Goal: Task Accomplishment & Management: Use online tool/utility

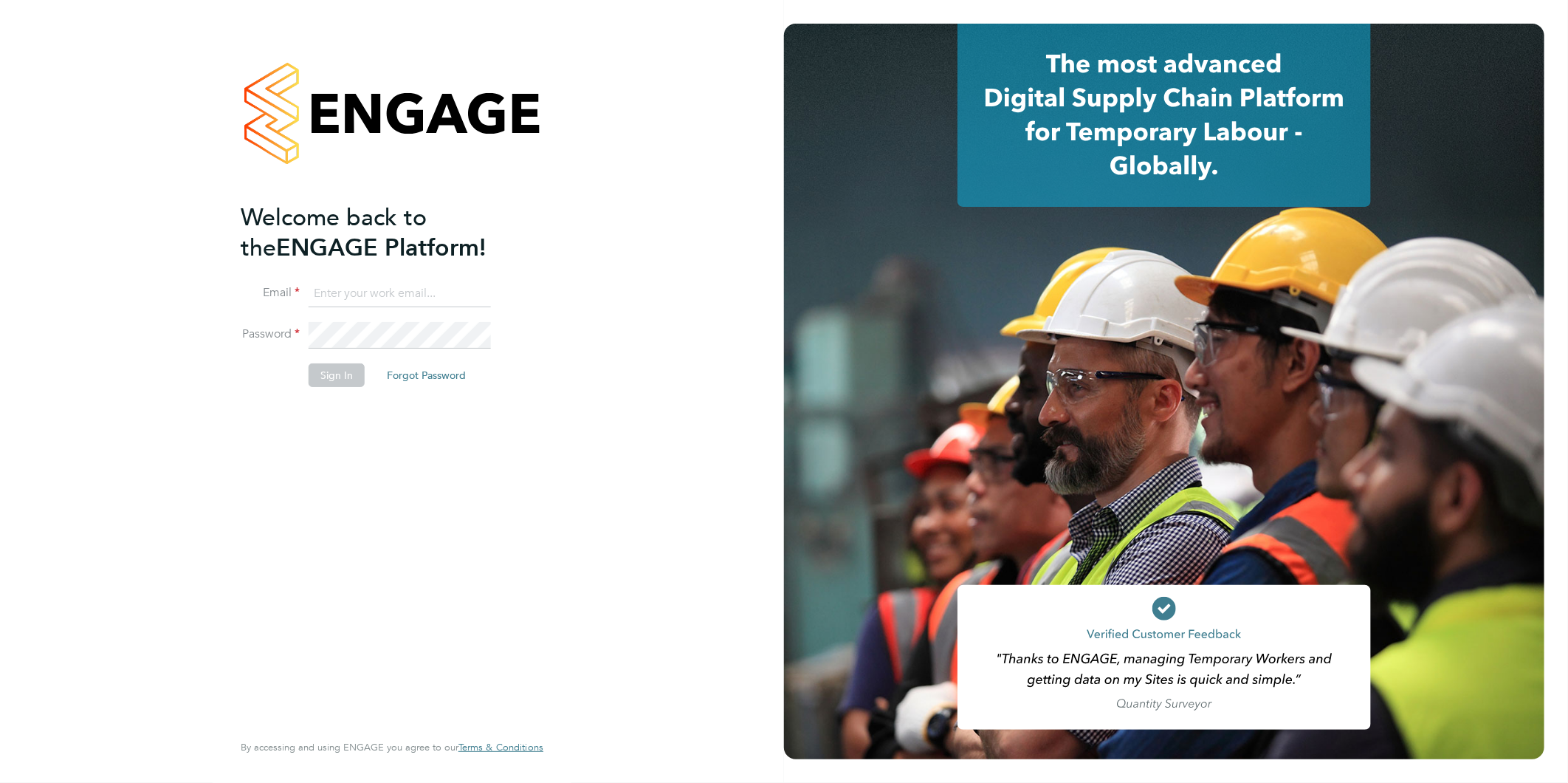
click at [381, 296] on input at bounding box center [400, 294] width 182 height 27
type input "rea.hill@abm.com"
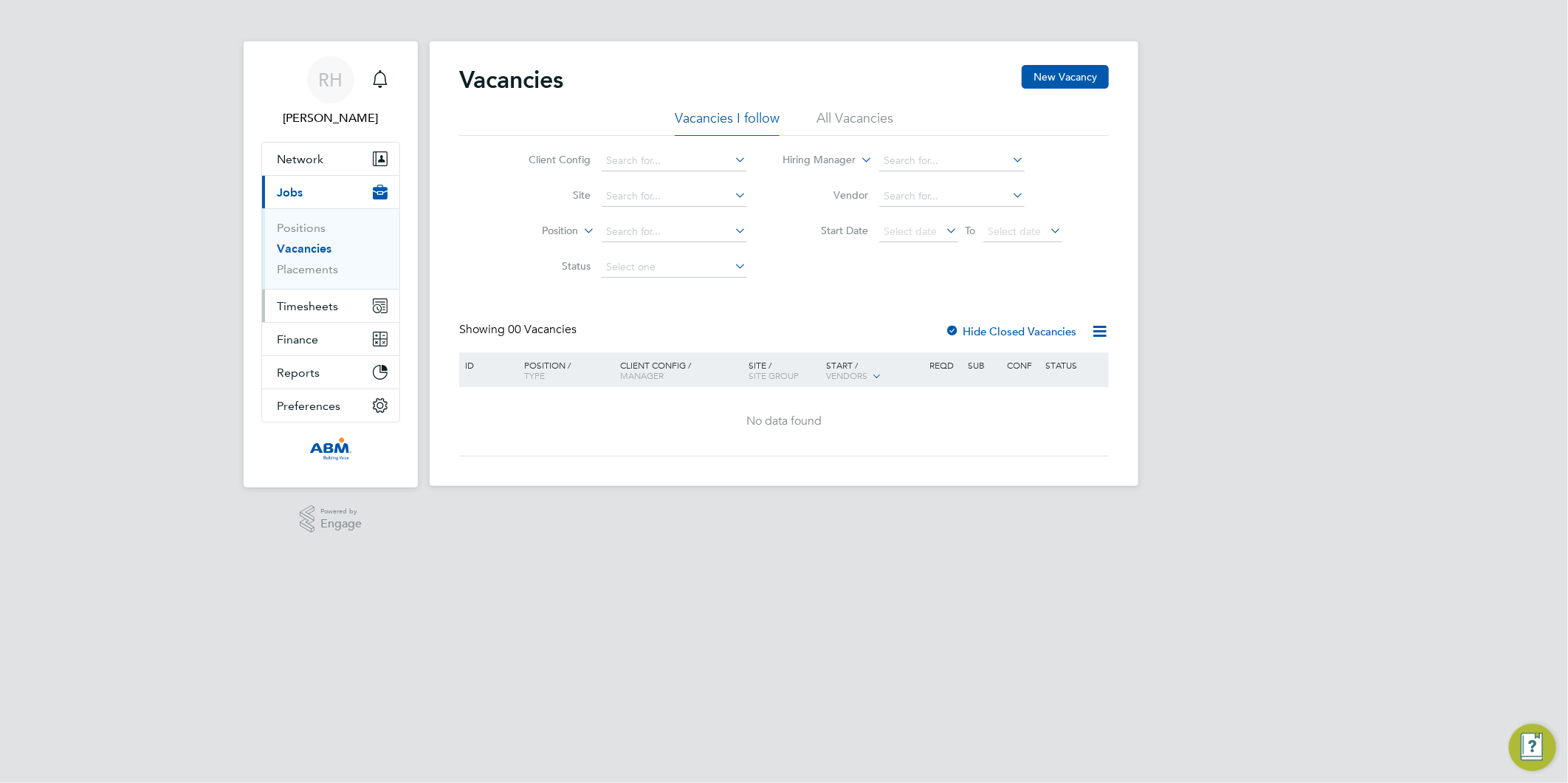
click at [340, 309] on button "Timesheets" at bounding box center [331, 305] width 137 height 32
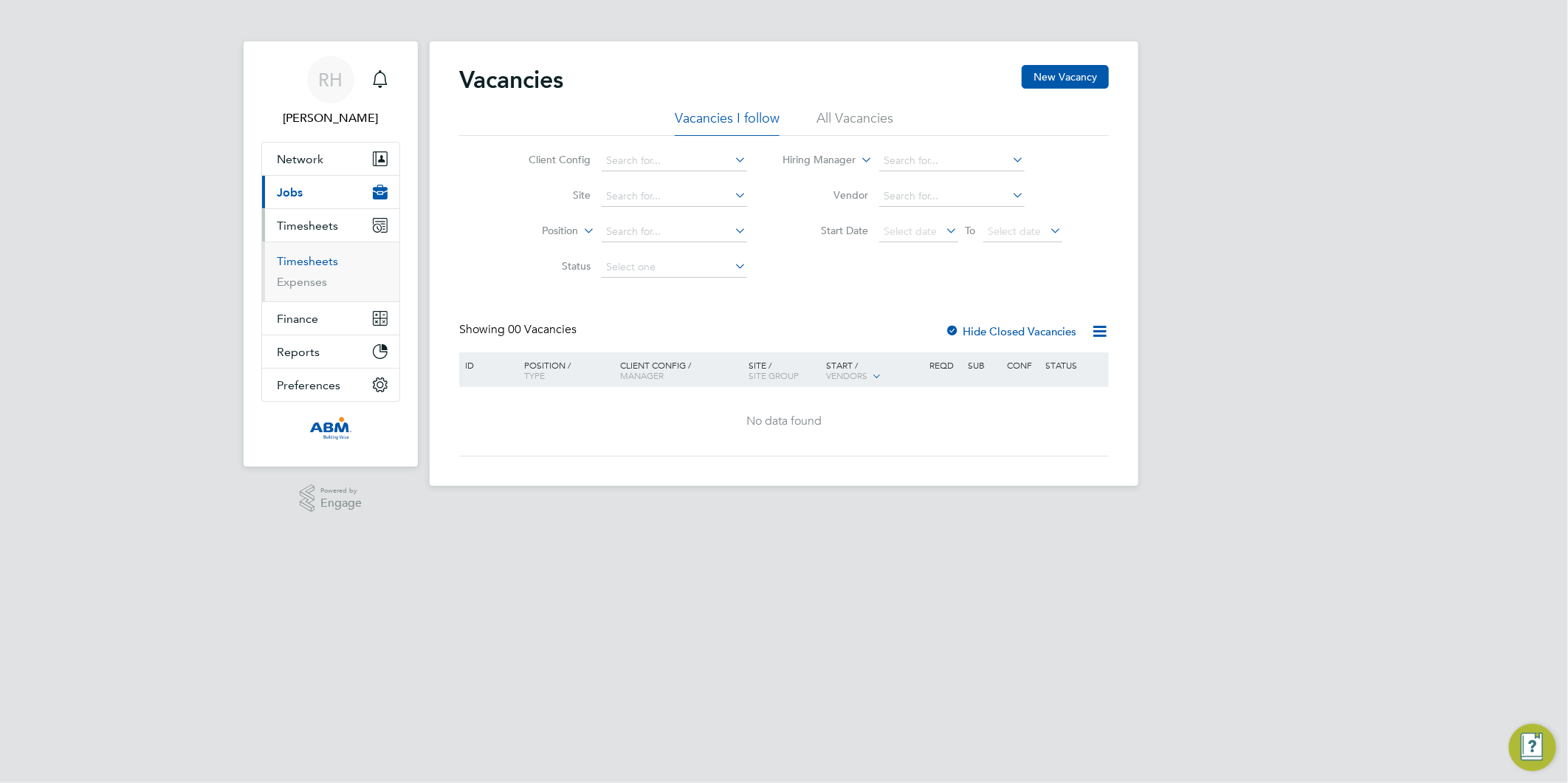
click at [290, 262] on link "Timesheets" at bounding box center [307, 261] width 62 height 14
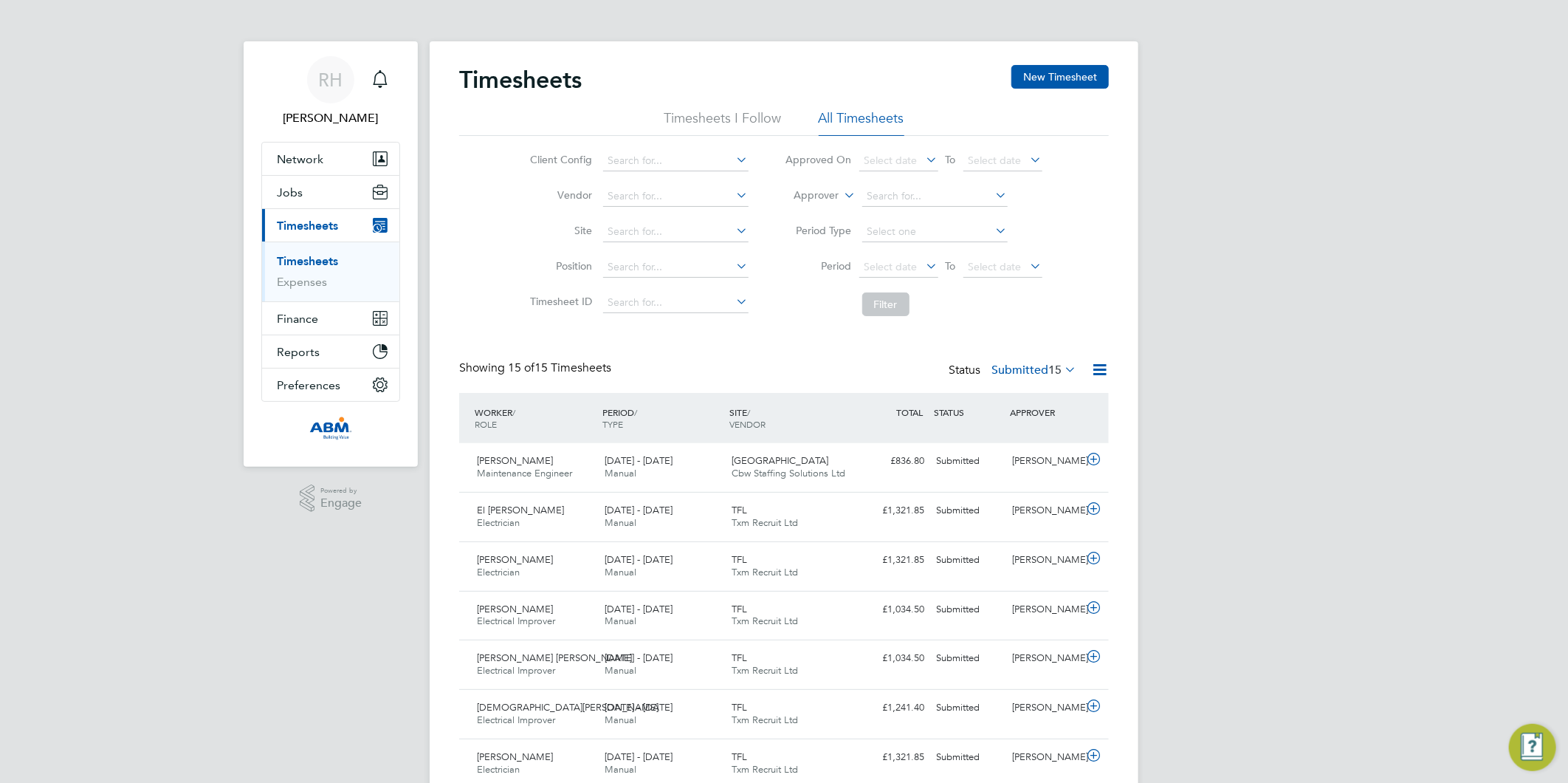
click at [321, 263] on link "Timesheets" at bounding box center [307, 261] width 62 height 14
